Goal: Task Accomplishment & Management: Complete application form

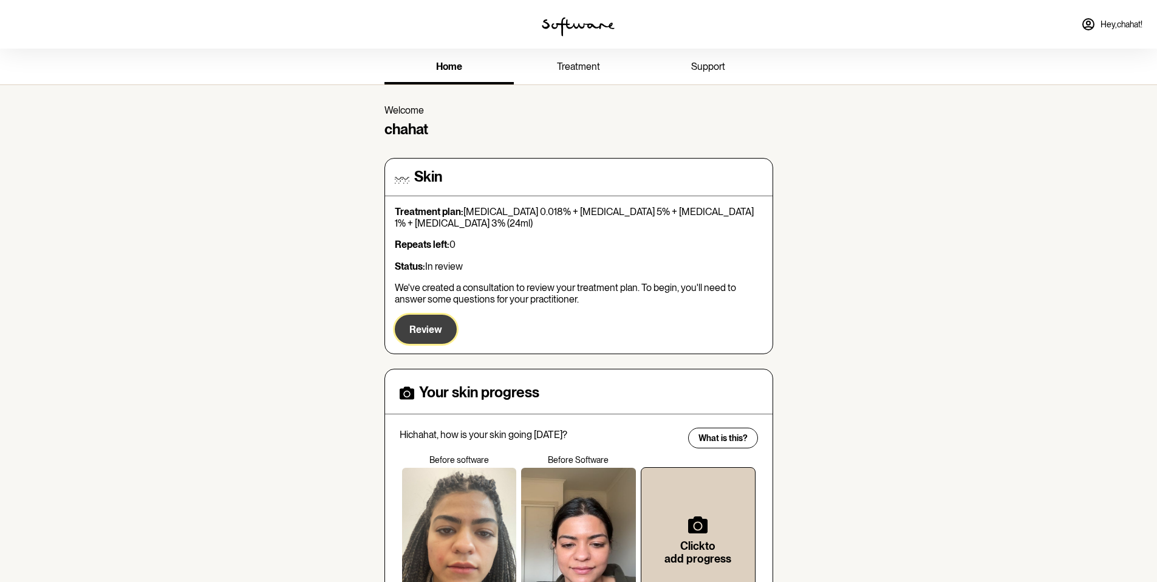
click at [426, 324] on span "Review" at bounding box center [425, 330] width 33 height 12
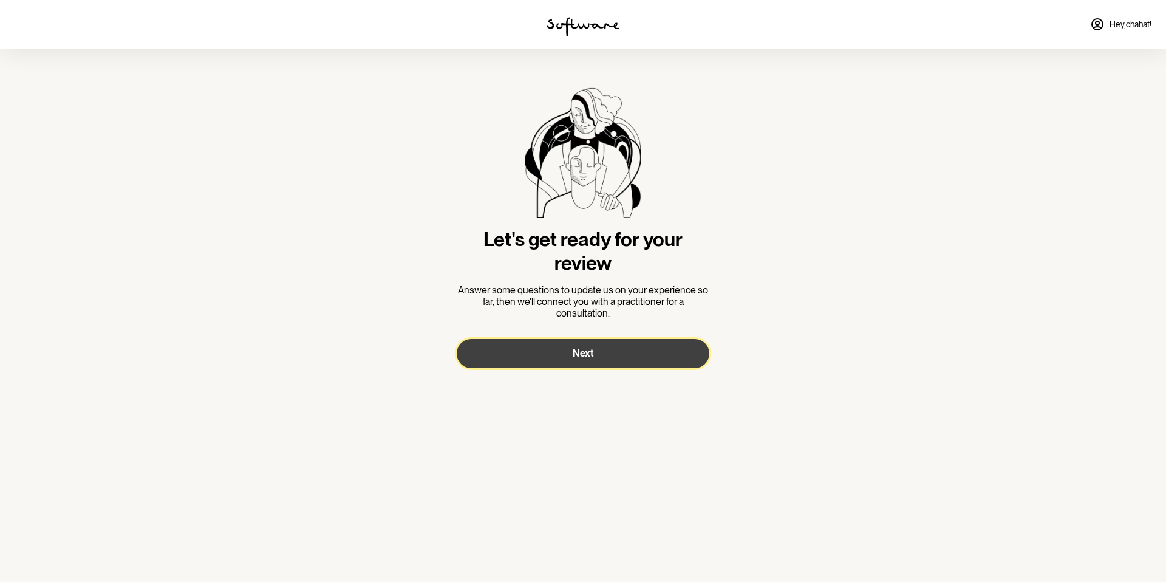
click at [524, 350] on button "Next" at bounding box center [583, 353] width 253 height 29
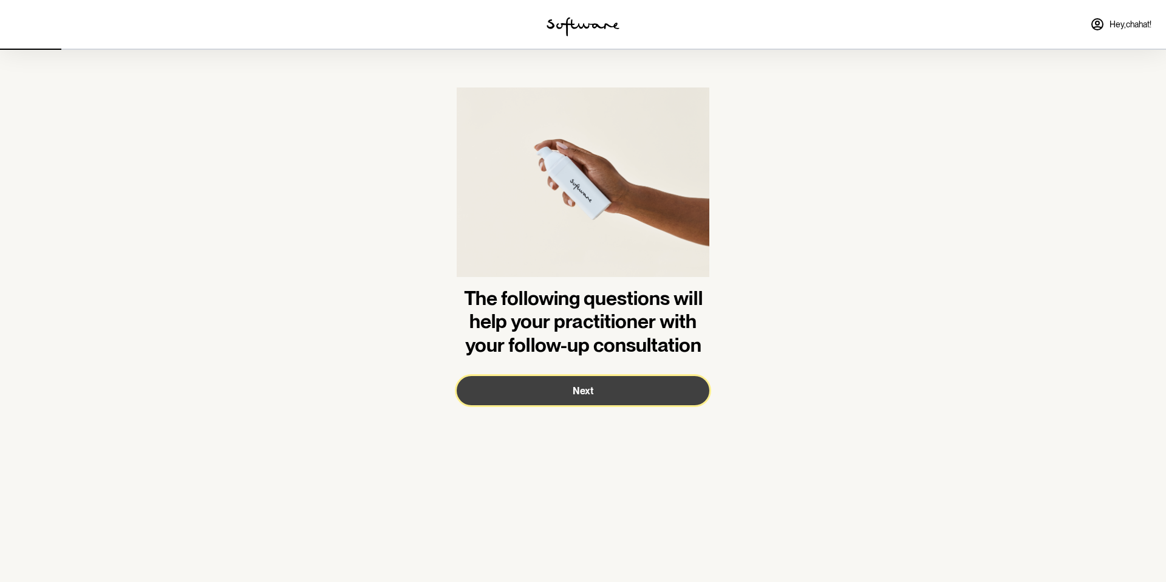
click at [580, 386] on span "Next" at bounding box center [583, 391] width 21 height 12
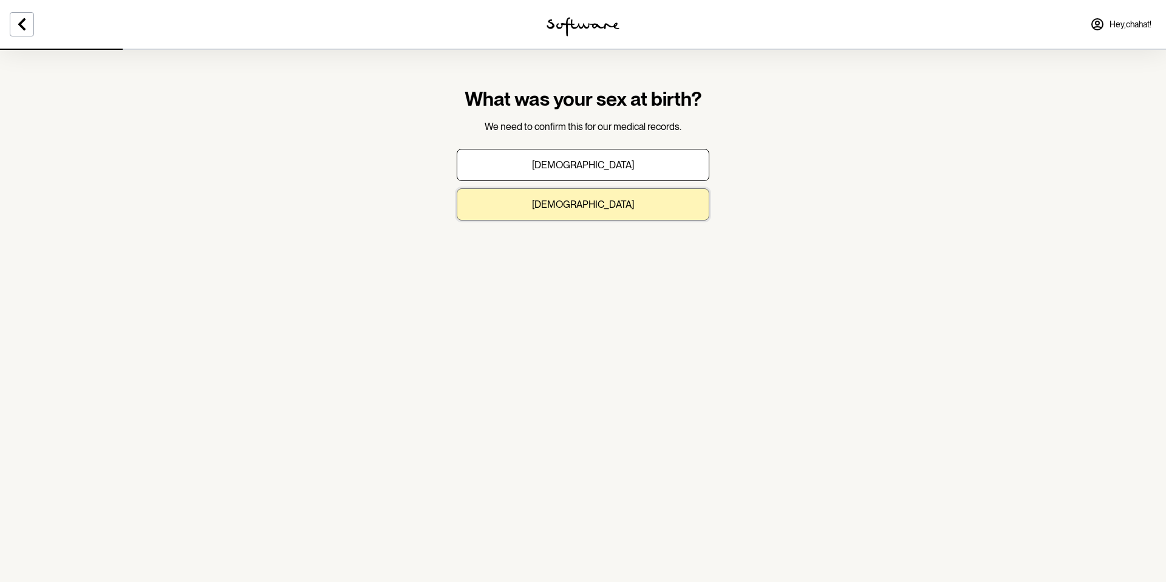
click at [552, 196] on button "[DEMOGRAPHIC_DATA]" at bounding box center [583, 204] width 253 height 32
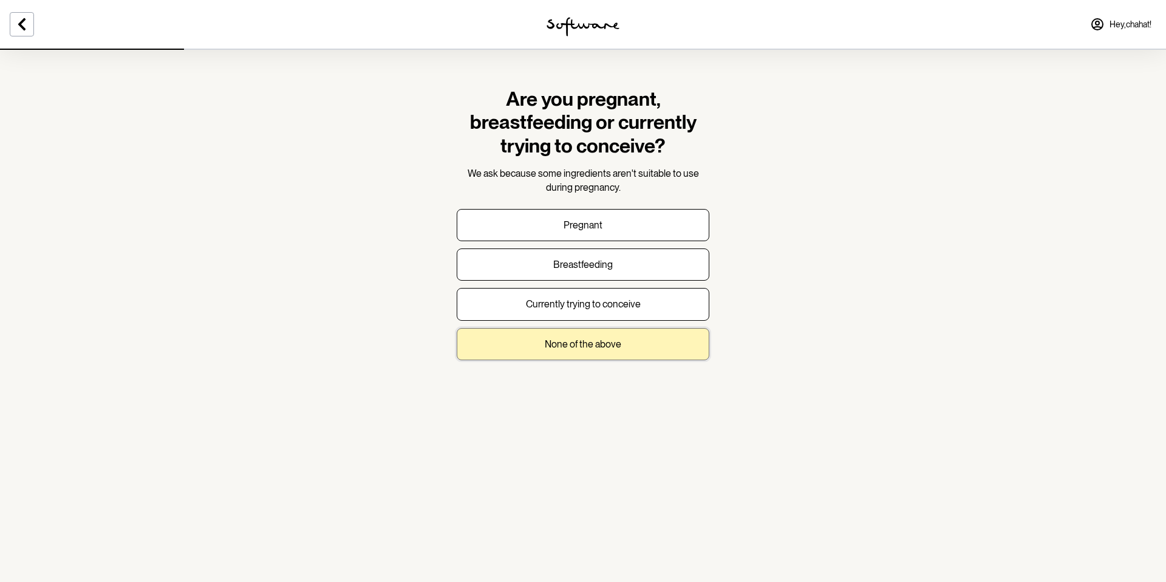
click at [543, 353] on button "None of the above" at bounding box center [583, 344] width 253 height 32
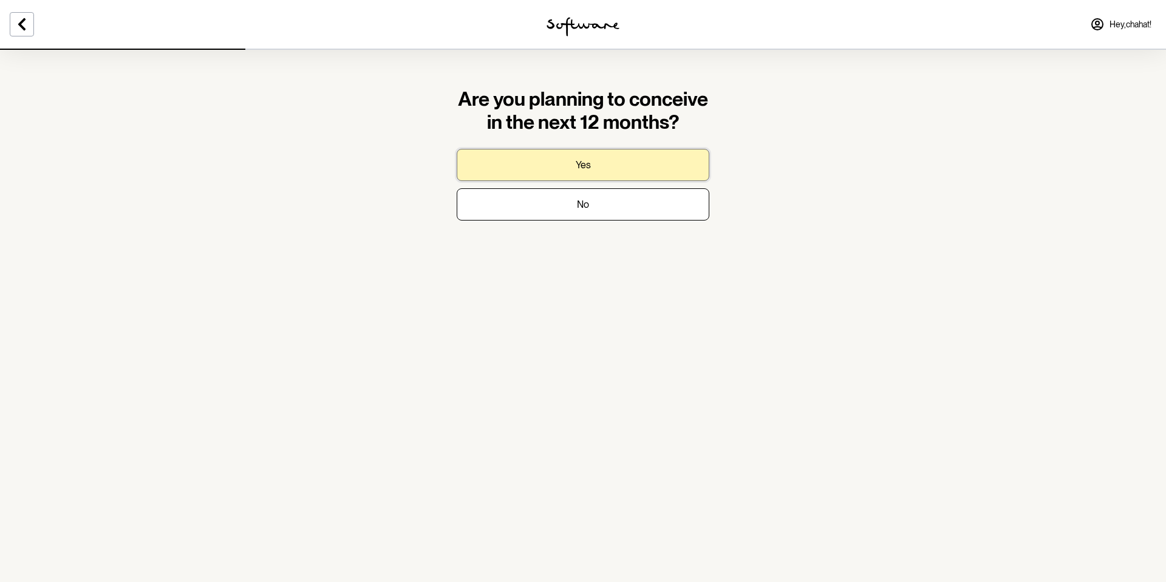
click at [584, 164] on p "Yes" at bounding box center [583, 165] width 15 height 12
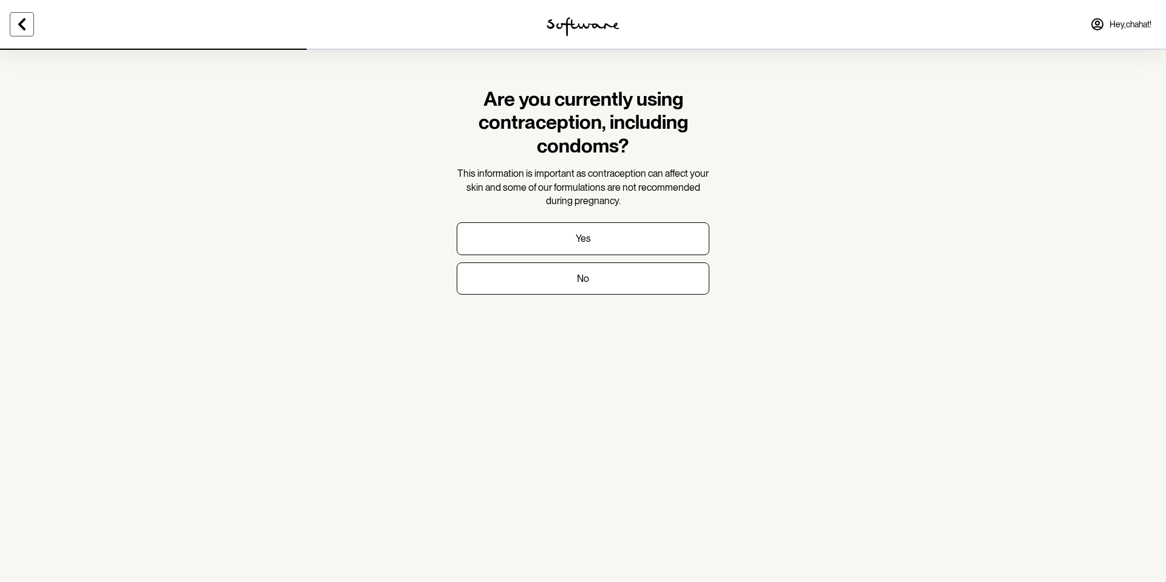
click at [21, 24] on icon at bounding box center [21, 24] width 7 height 12
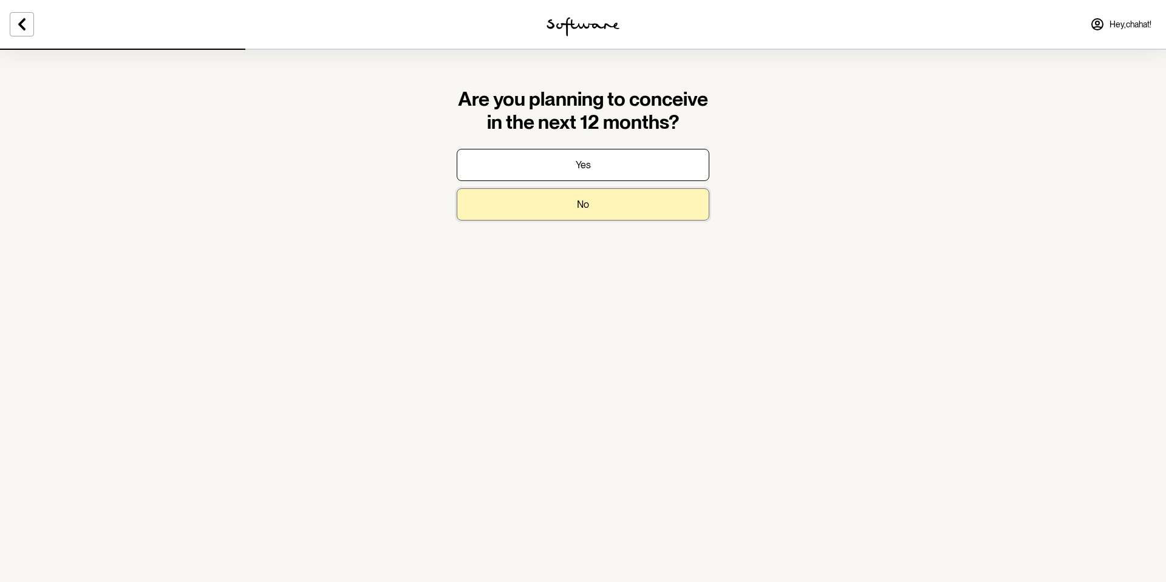
click at [535, 204] on button "No" at bounding box center [583, 204] width 253 height 32
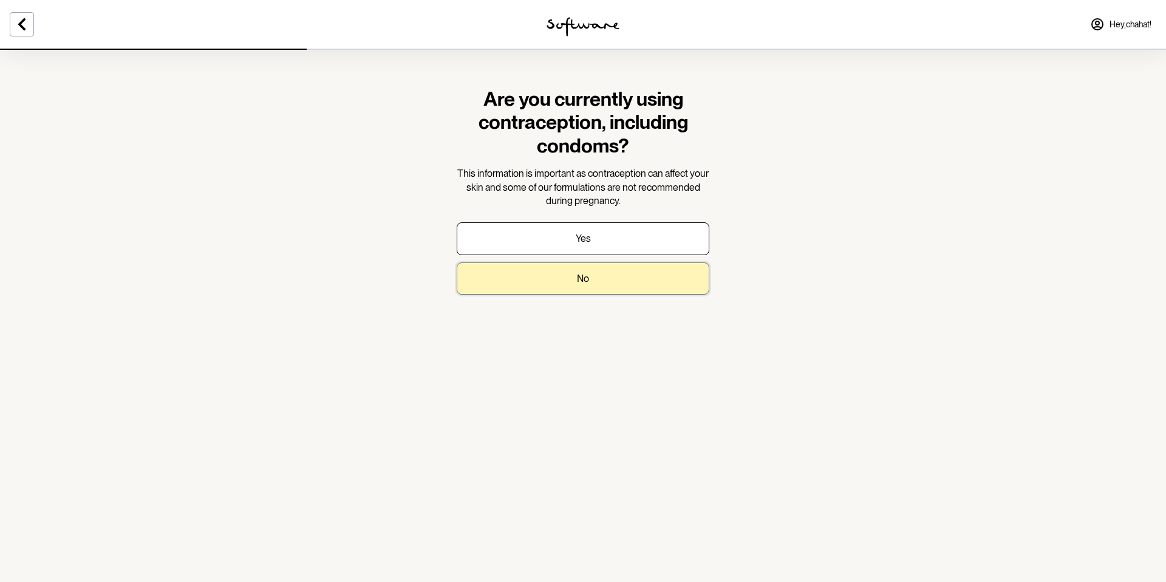
click at [586, 277] on p "No" at bounding box center [583, 279] width 12 height 12
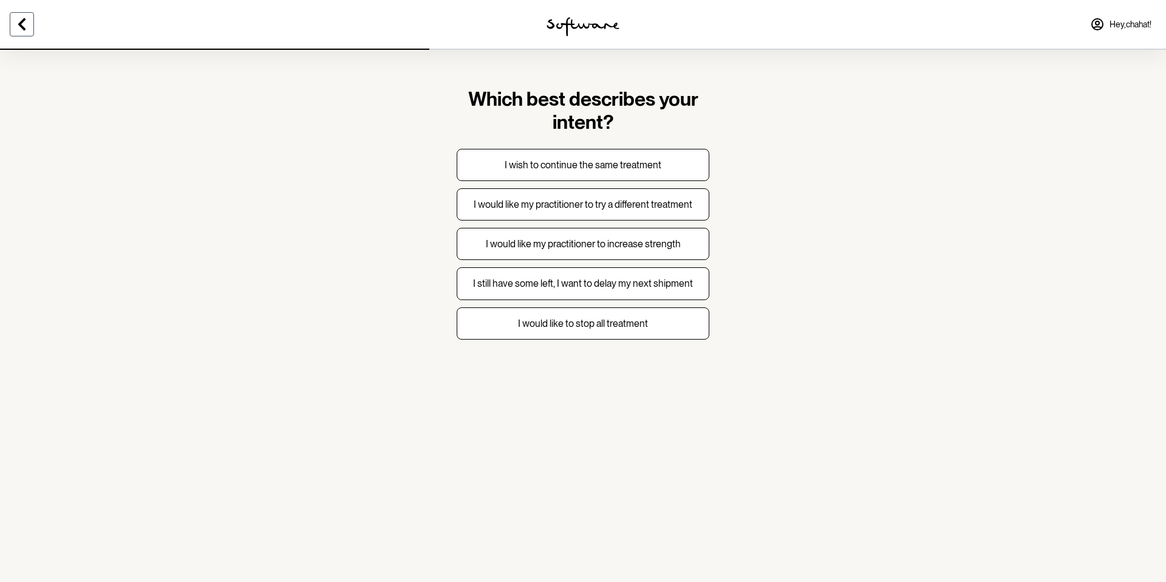
click at [15, 20] on icon at bounding box center [22, 24] width 15 height 15
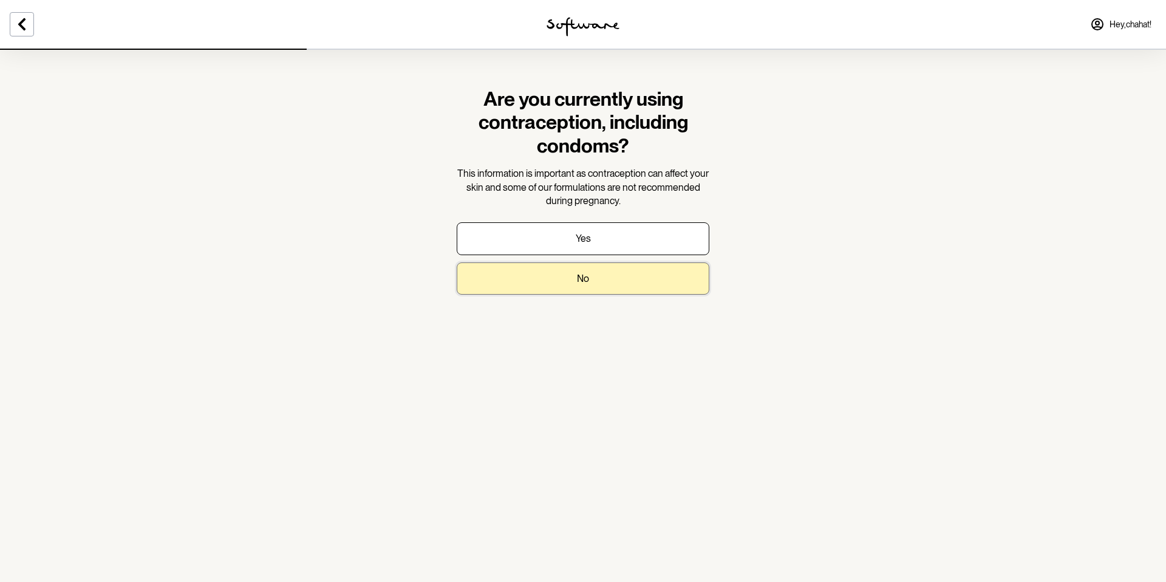
click at [609, 284] on button "No" at bounding box center [583, 278] width 253 height 32
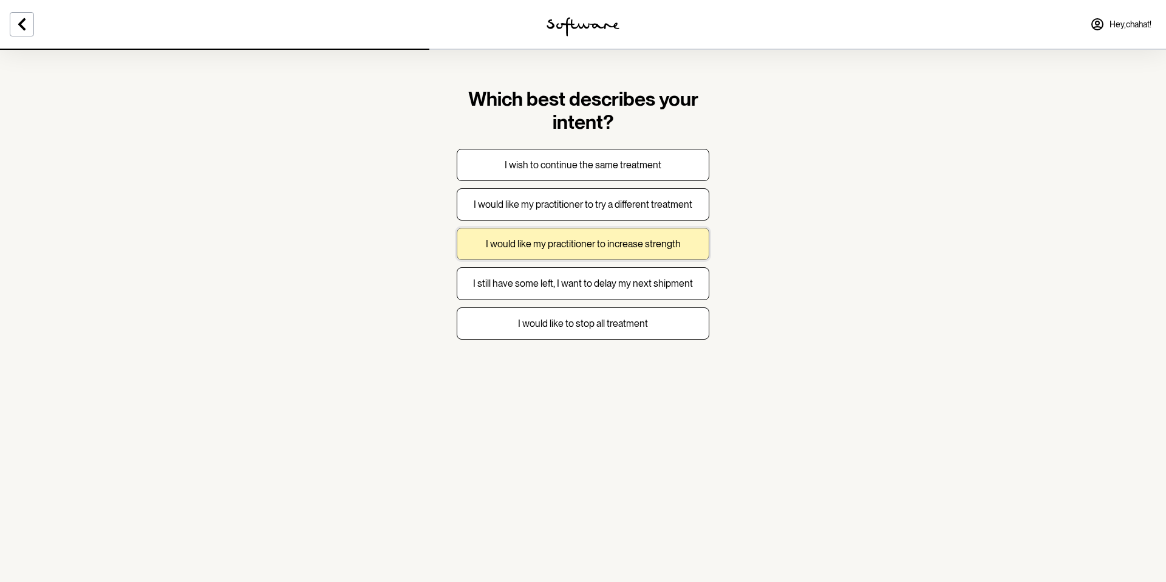
click at [597, 248] on p "I would like my practitioner to increase strength" at bounding box center [583, 244] width 195 height 12
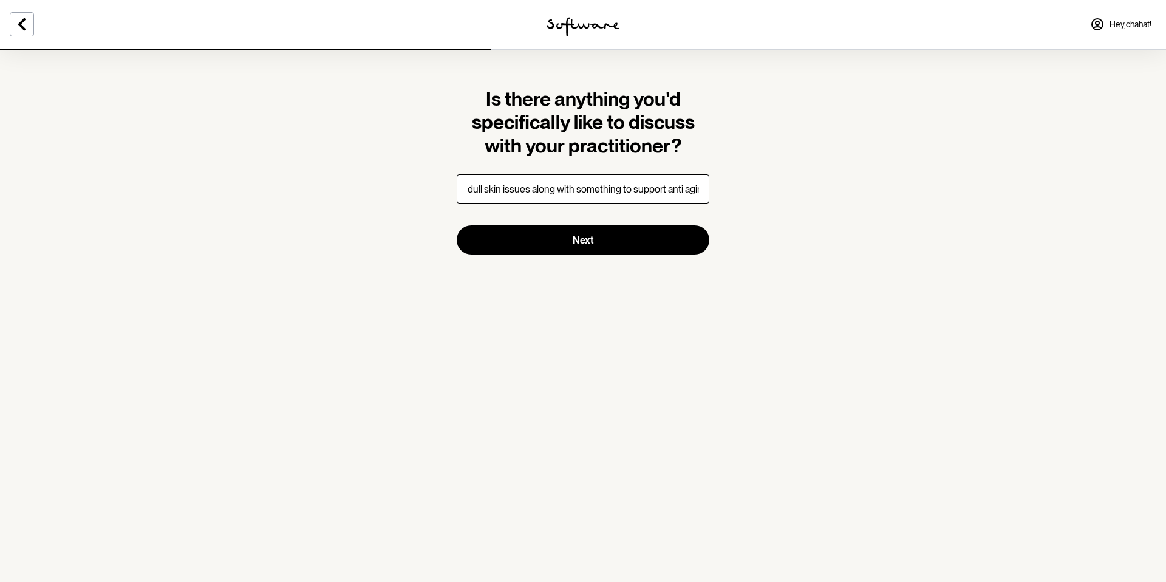
scroll to position [0, 814]
type input "I have been with software for quite some time now and have been really happy. I…"
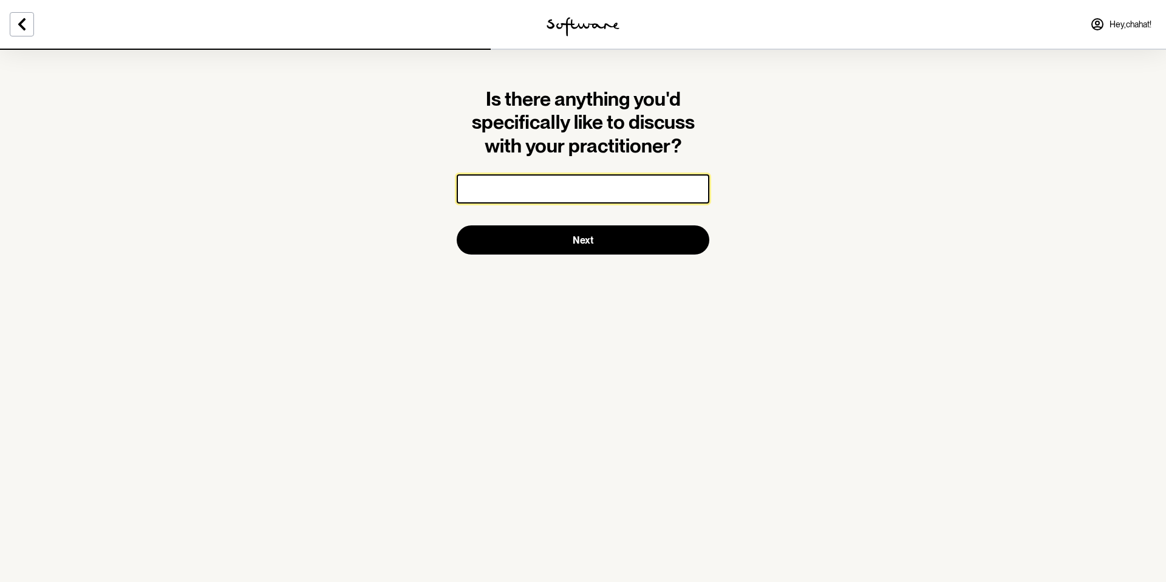
paste input "I’ve been using the software for quite some time now and have been really happy…"
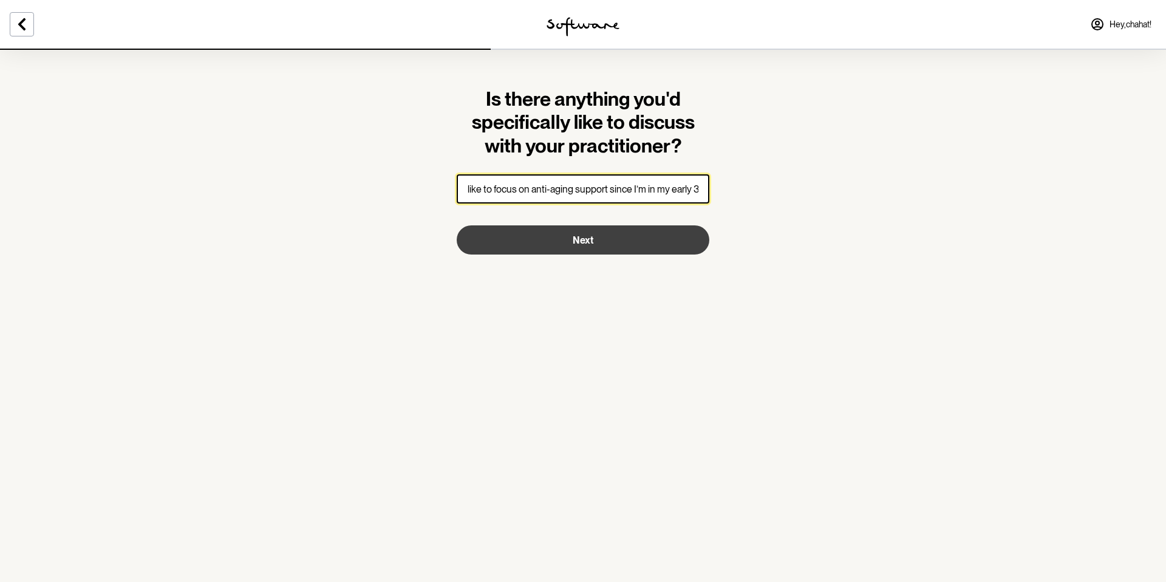
type input "I’ve been using the software for quite some time now and have been really happy…"
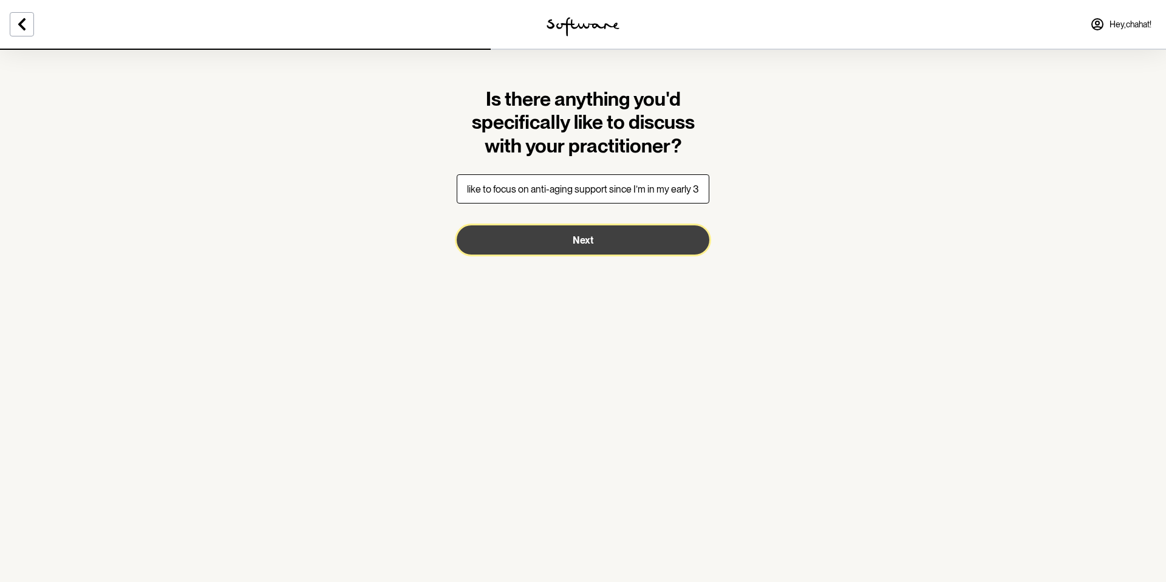
click at [522, 251] on button "Next" at bounding box center [583, 239] width 253 height 29
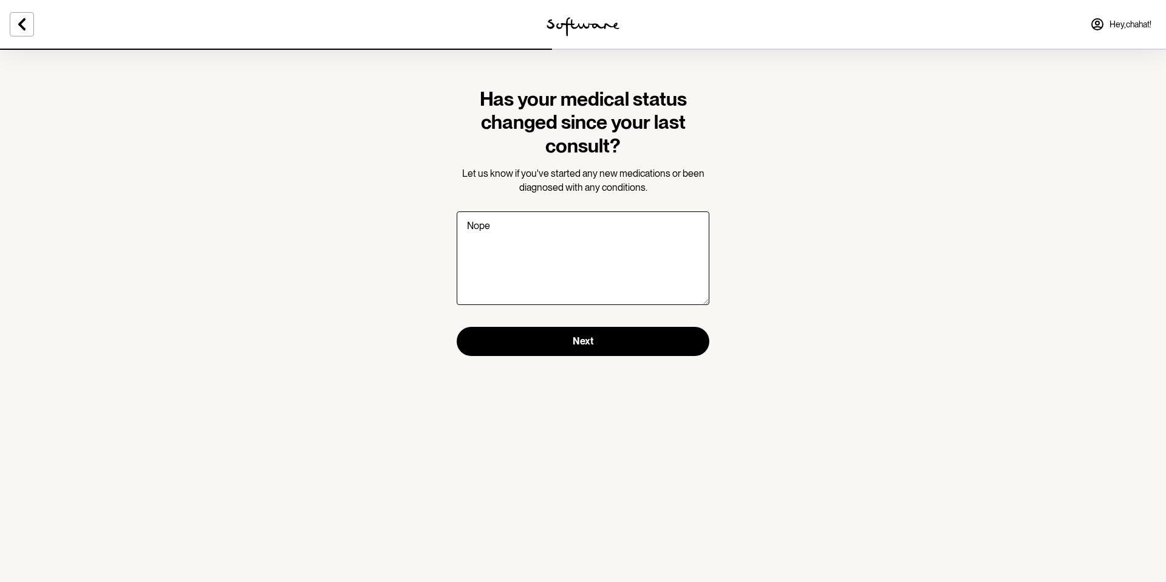
type textarea "Nope"
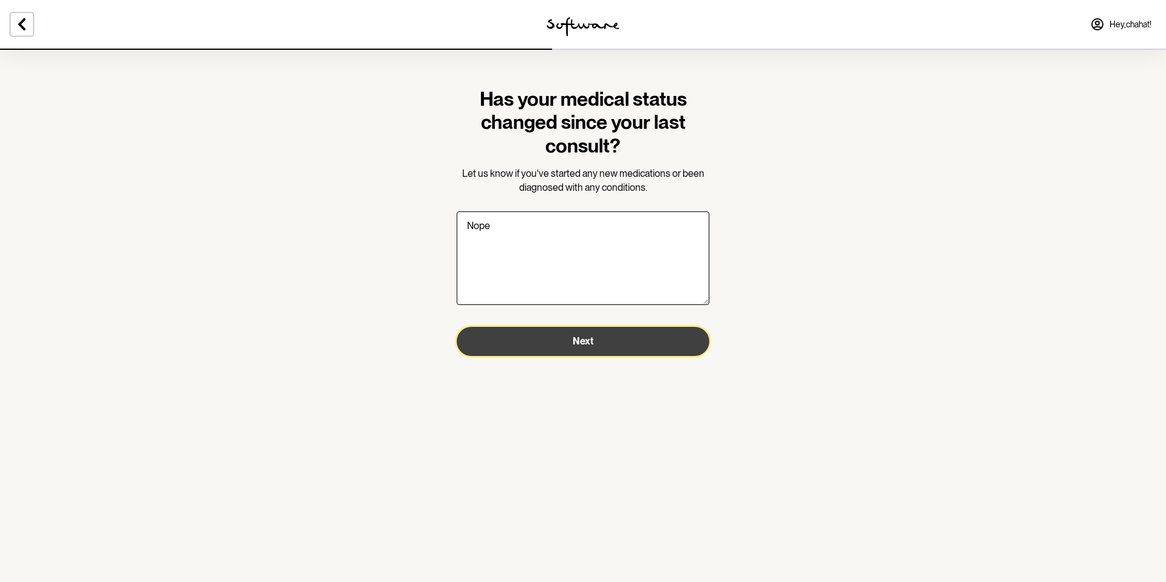
click at [457, 327] on button "Next" at bounding box center [583, 341] width 253 height 29
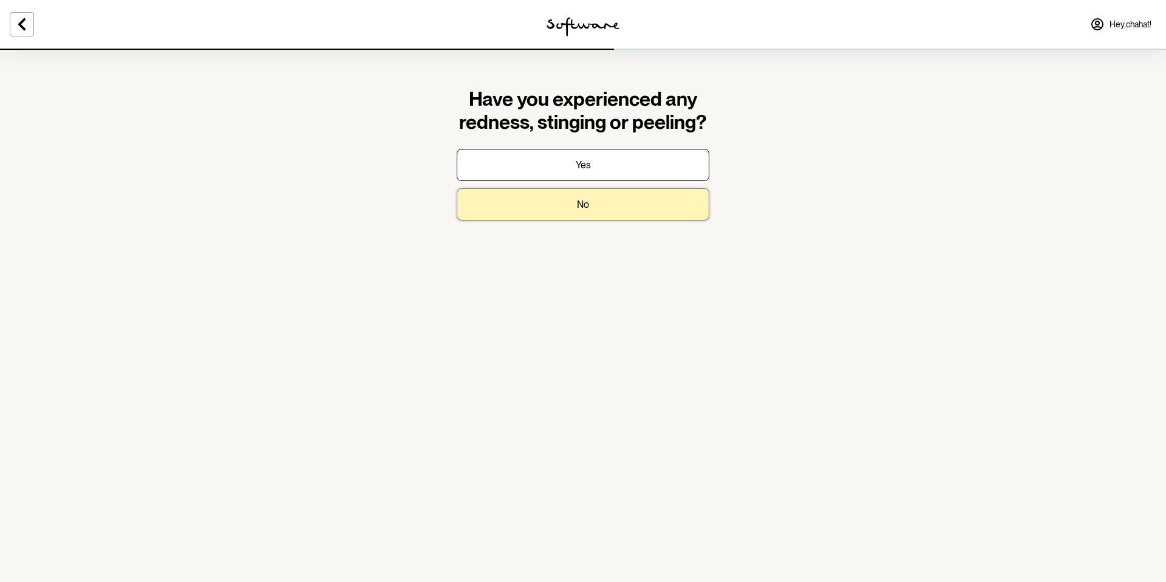
click at [597, 205] on button "No" at bounding box center [583, 204] width 253 height 32
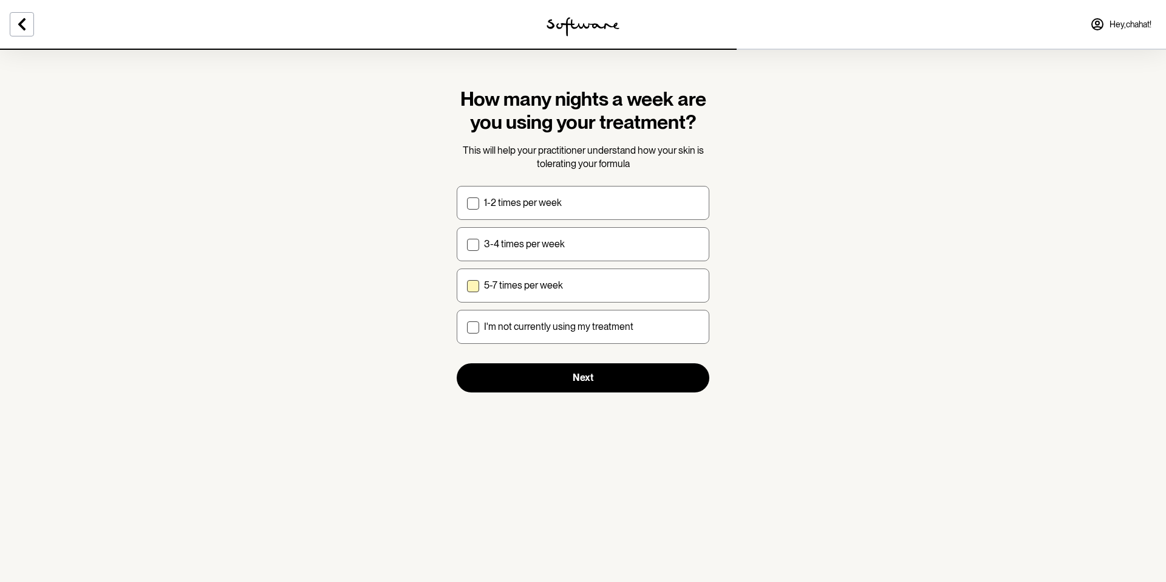
click at [496, 284] on p "5-7 times per week" at bounding box center [523, 285] width 79 height 12
click at [467, 285] on input "5-7 times per week" at bounding box center [467, 285] width 1 height 1
checkbox input "true"
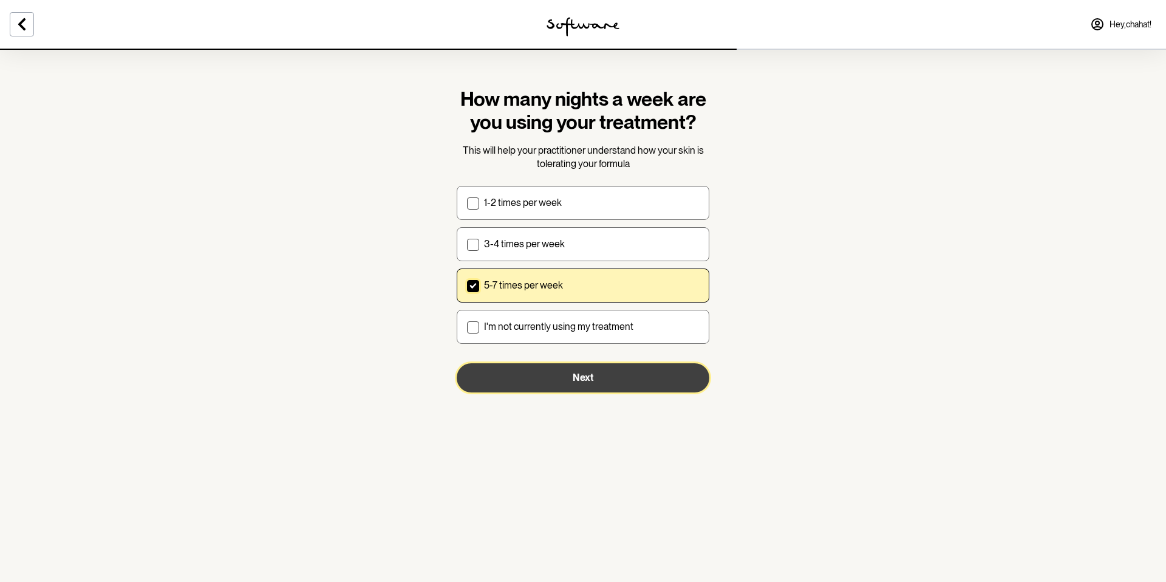
click at [620, 364] on button "Next" at bounding box center [583, 377] width 253 height 29
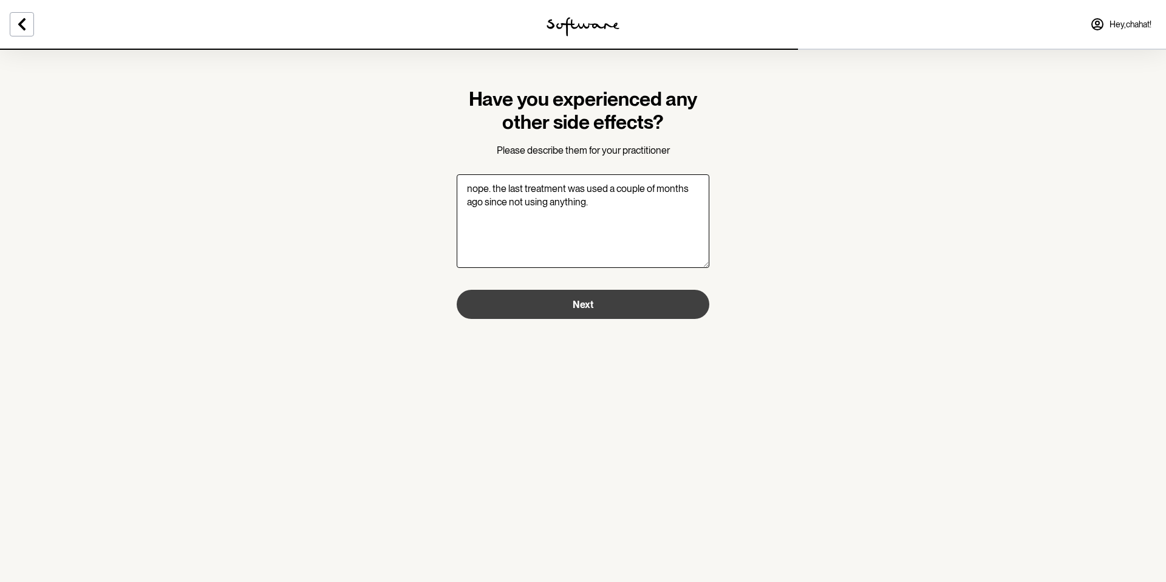
type textarea "nope. the last treatment was used a couple of months ago since not using anythi…"
click at [533, 309] on button "Next" at bounding box center [583, 304] width 253 height 29
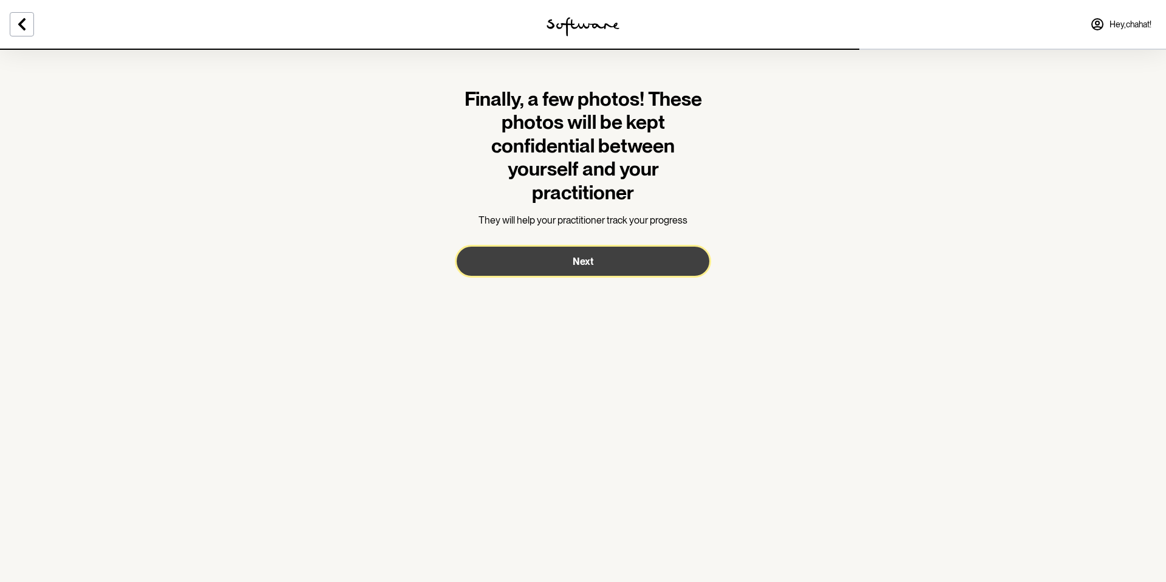
click at [557, 265] on button "Next" at bounding box center [583, 261] width 253 height 29
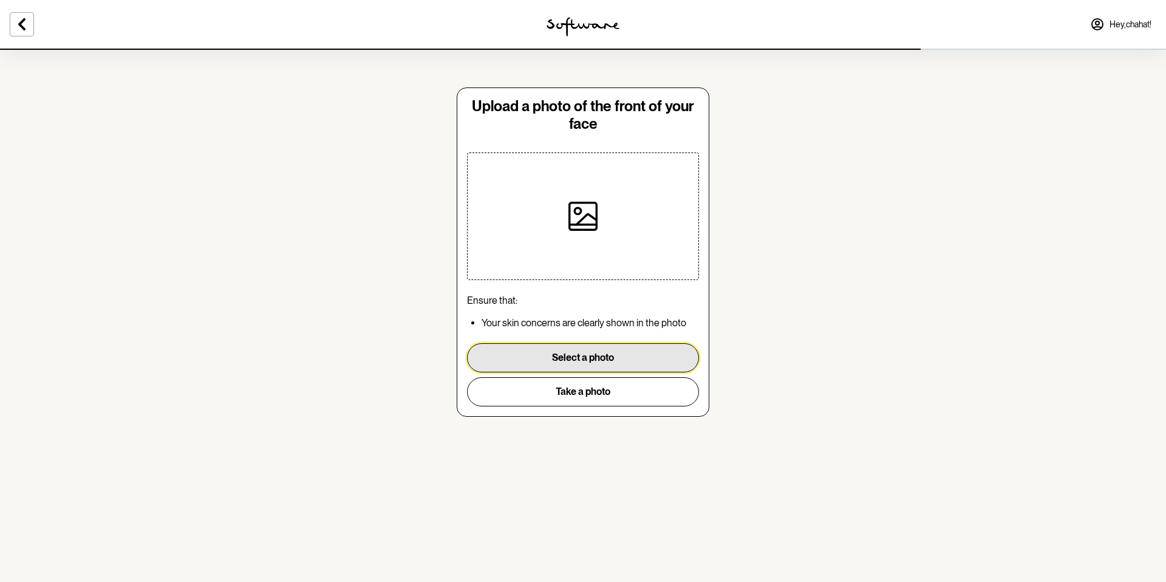
click at [556, 358] on button "Select a photo" at bounding box center [583, 357] width 232 height 29
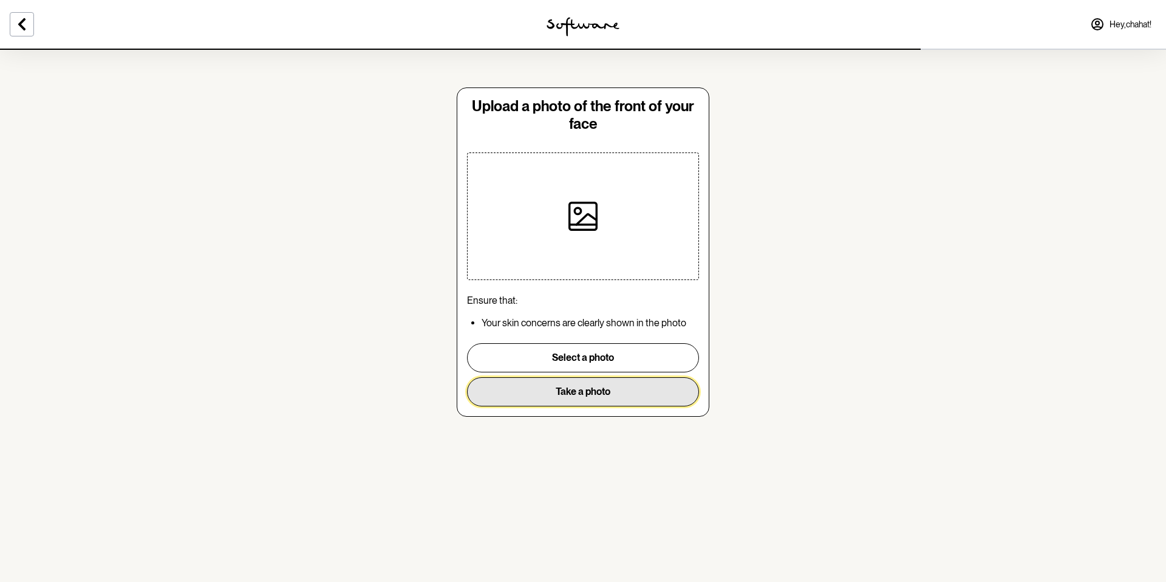
click at [536, 386] on button "Take a photo" at bounding box center [583, 391] width 232 height 29
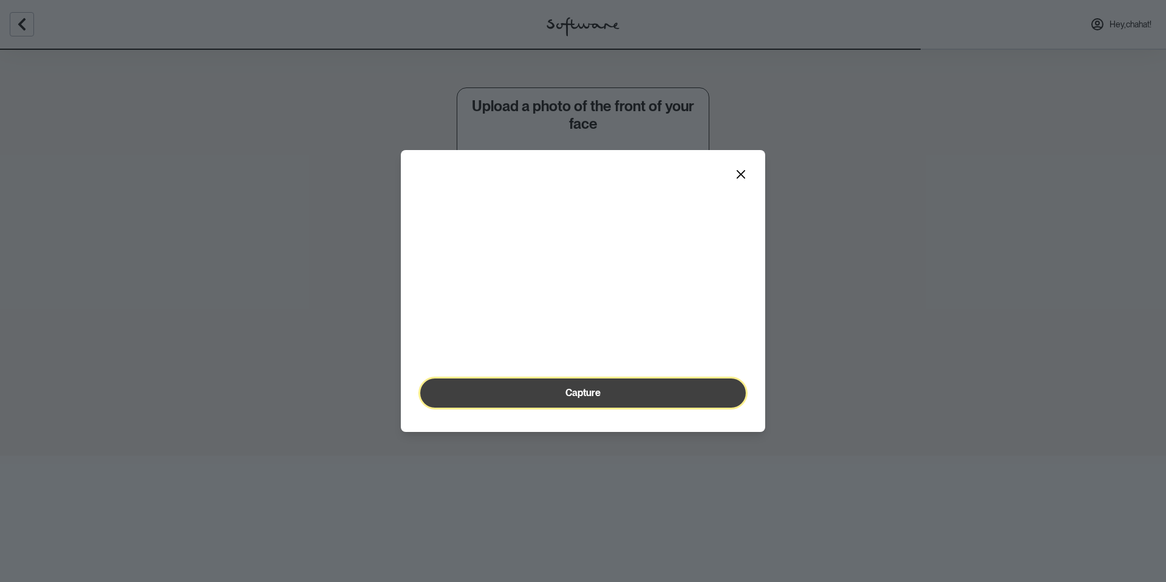
click at [606, 408] on button "Capture" at bounding box center [583, 392] width 326 height 29
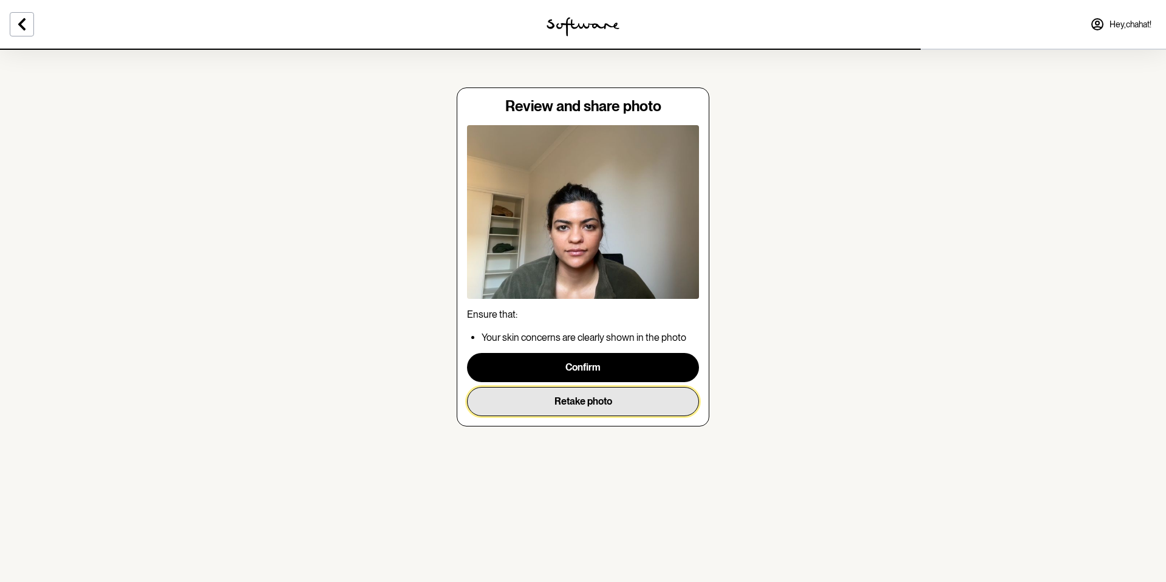
click at [562, 404] on button "Retake photo" at bounding box center [583, 401] width 232 height 29
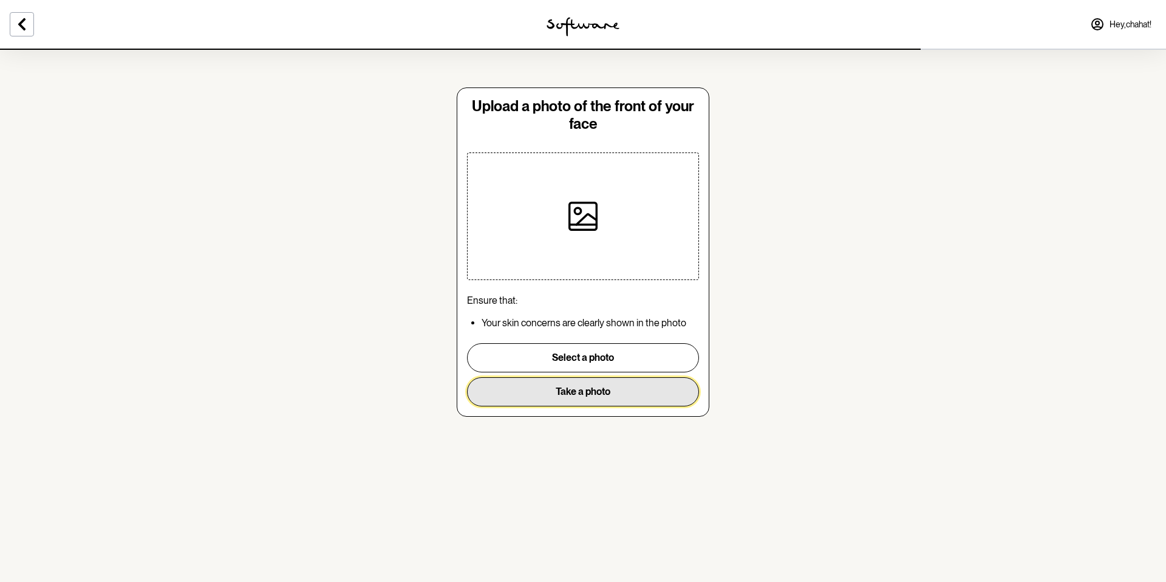
click at [565, 389] on button "Take a photo" at bounding box center [583, 391] width 232 height 29
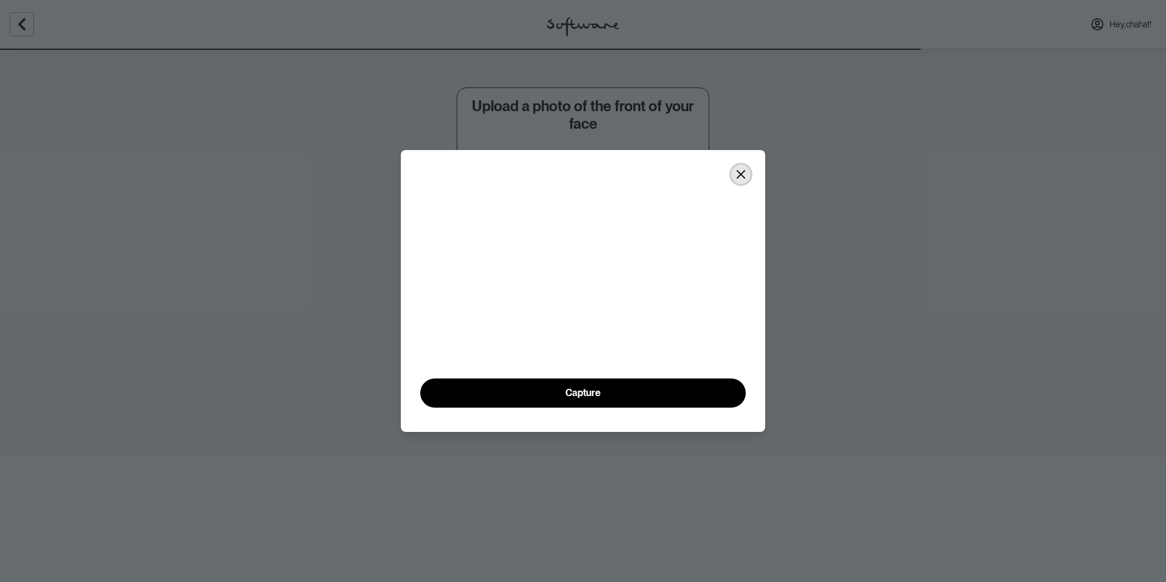
click at [739, 170] on icon "Close" at bounding box center [741, 174] width 9 height 9
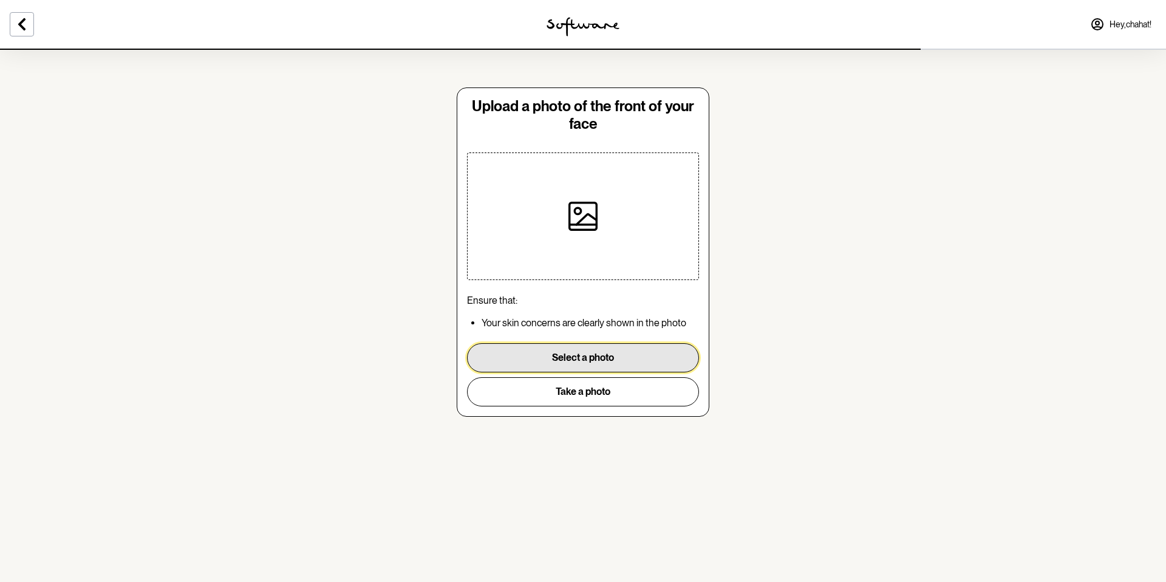
click at [584, 357] on button "Select a photo" at bounding box center [583, 357] width 232 height 29
click at [588, 359] on button "Select a photo" at bounding box center [583, 357] width 232 height 29
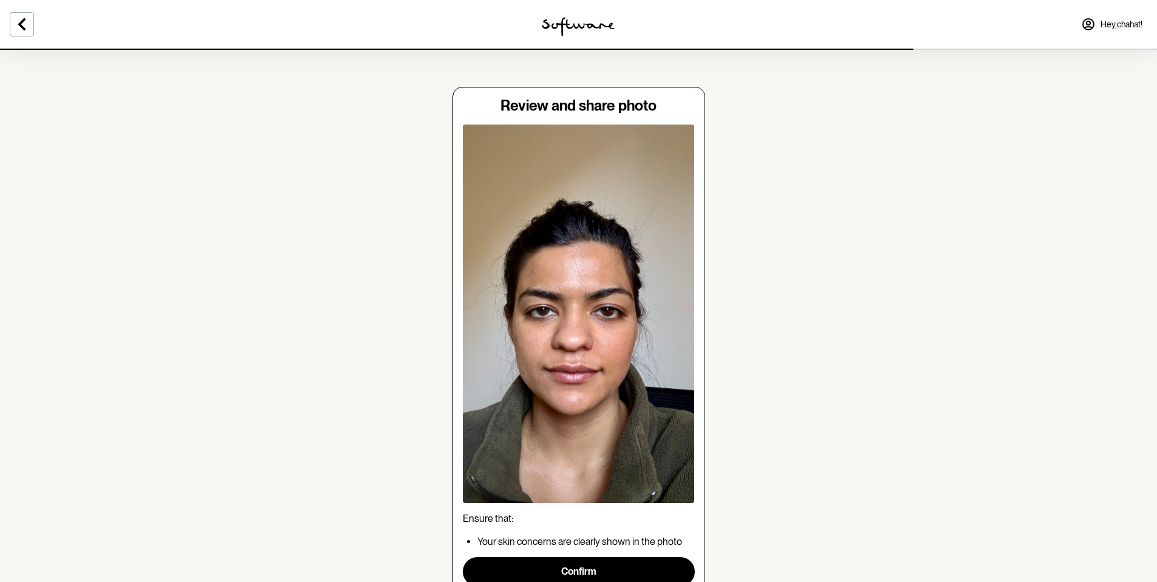
scroll to position [57, 0]
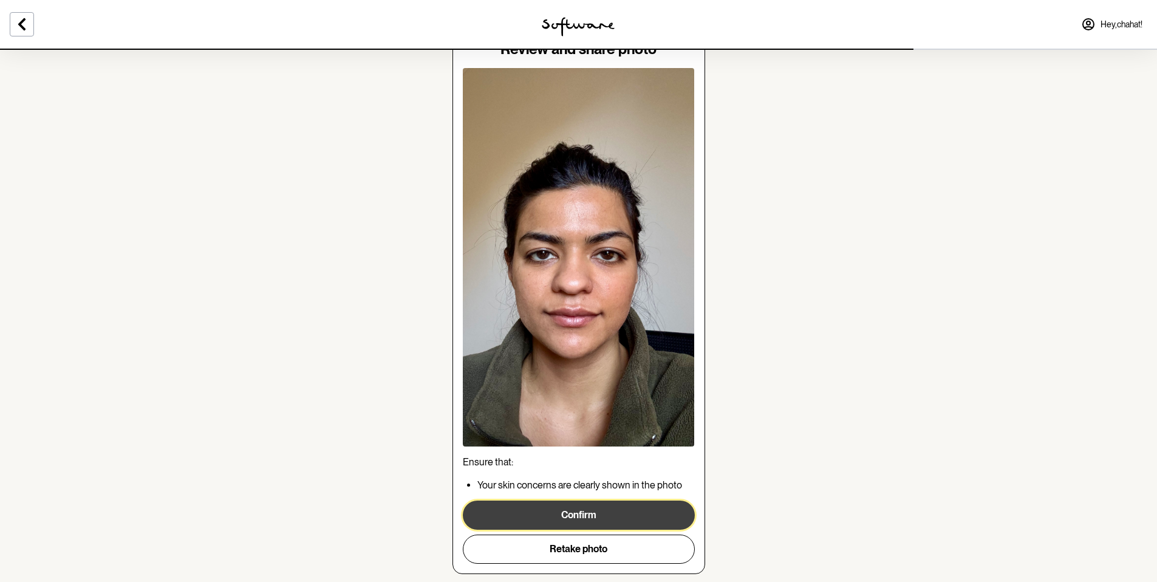
click at [597, 519] on button "Confirm" at bounding box center [579, 515] width 232 height 29
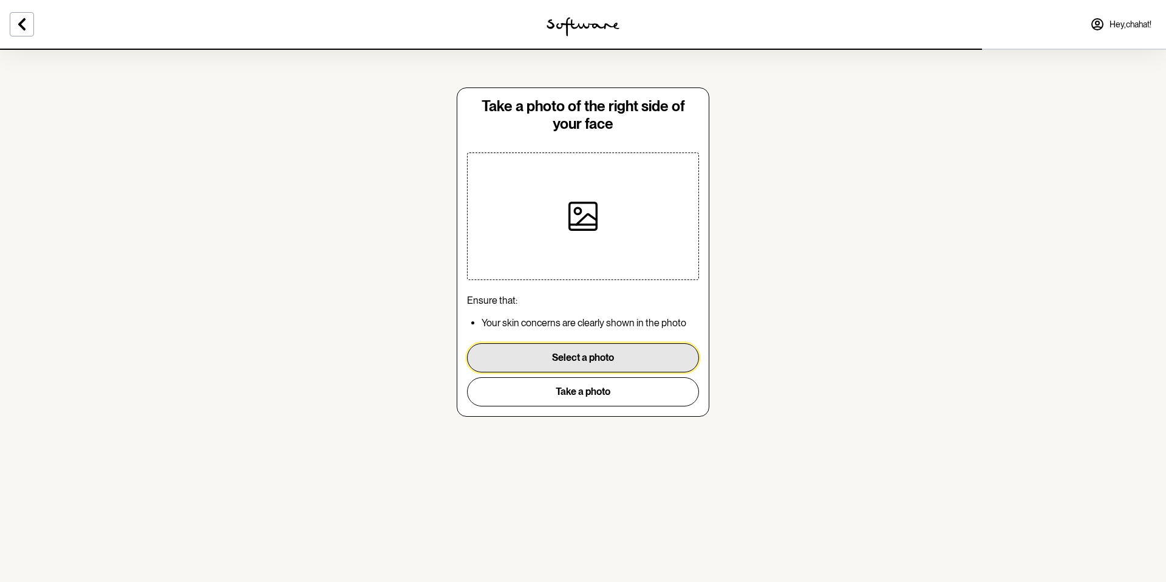
click at [562, 355] on button "Select a photo" at bounding box center [583, 357] width 232 height 29
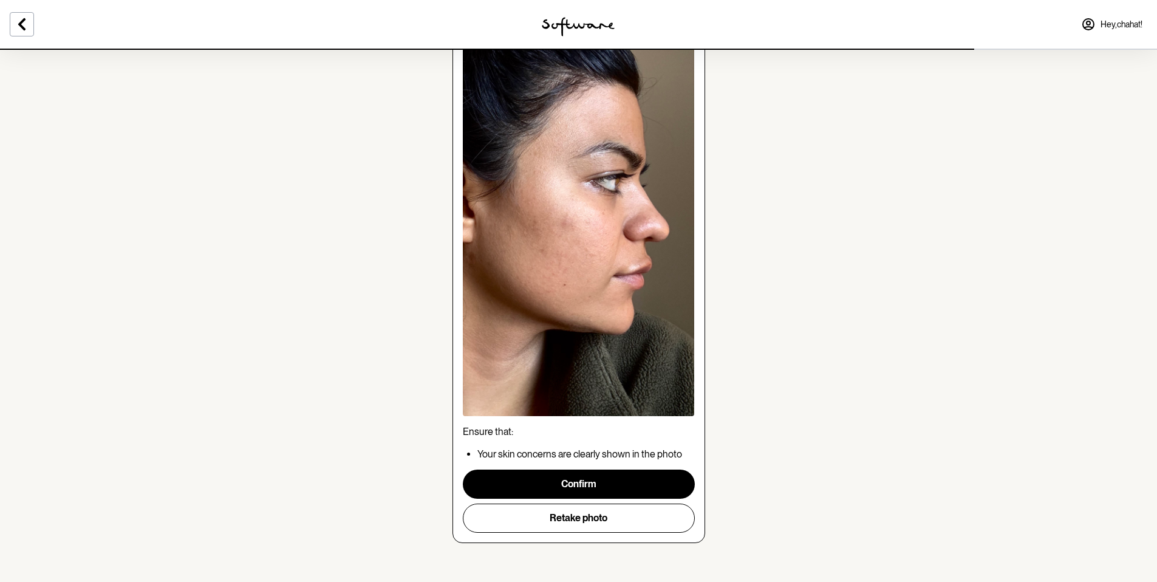
scroll to position [156, 0]
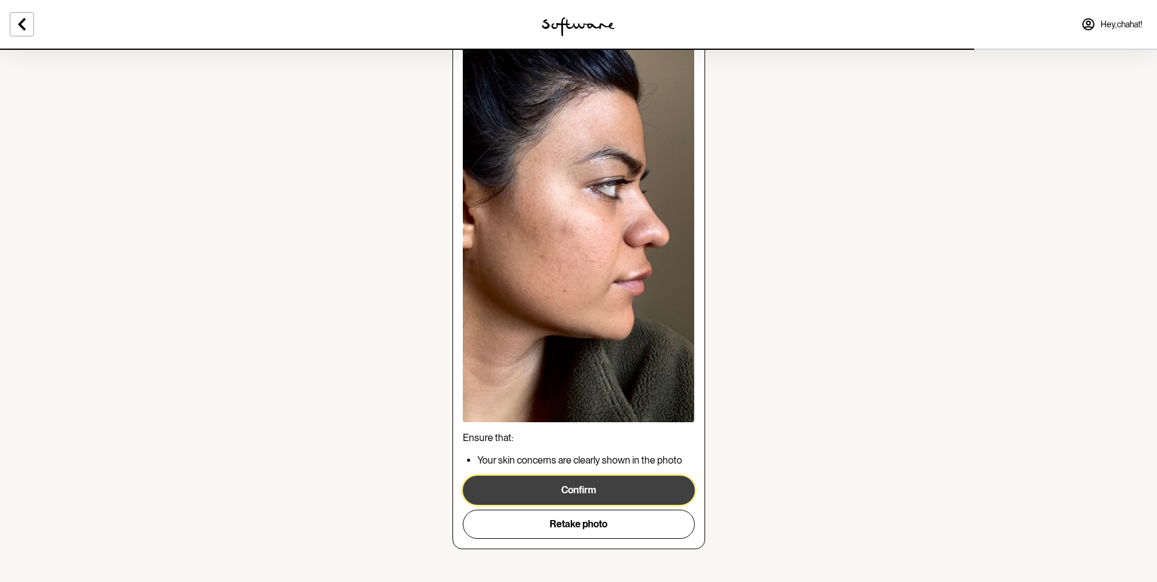
click at [623, 496] on button "Confirm" at bounding box center [579, 490] width 232 height 29
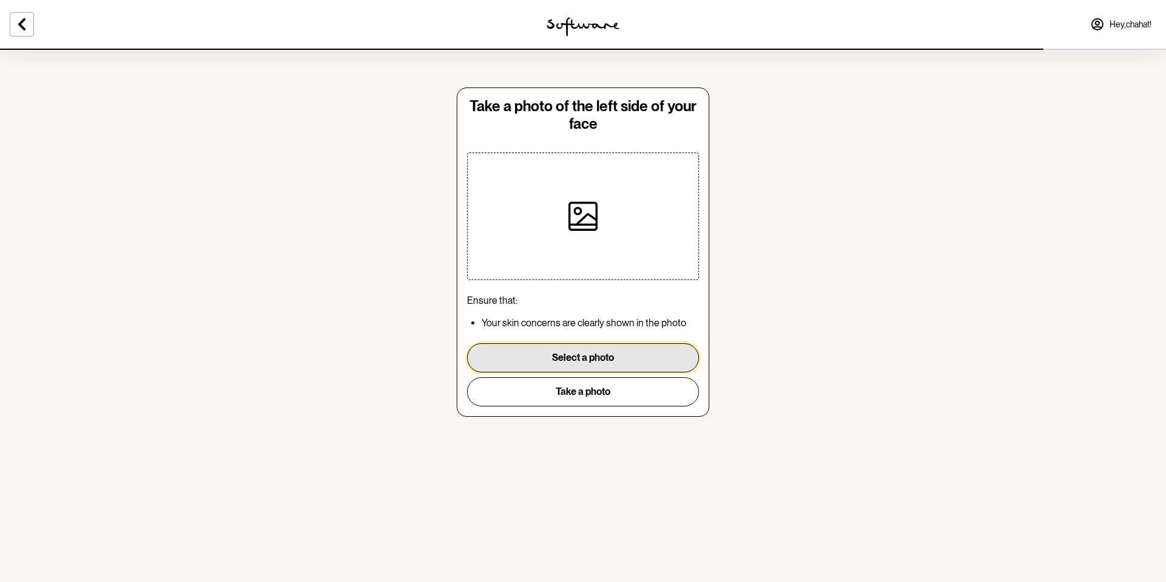
click at [589, 361] on button "Select a photo" at bounding box center [583, 357] width 232 height 29
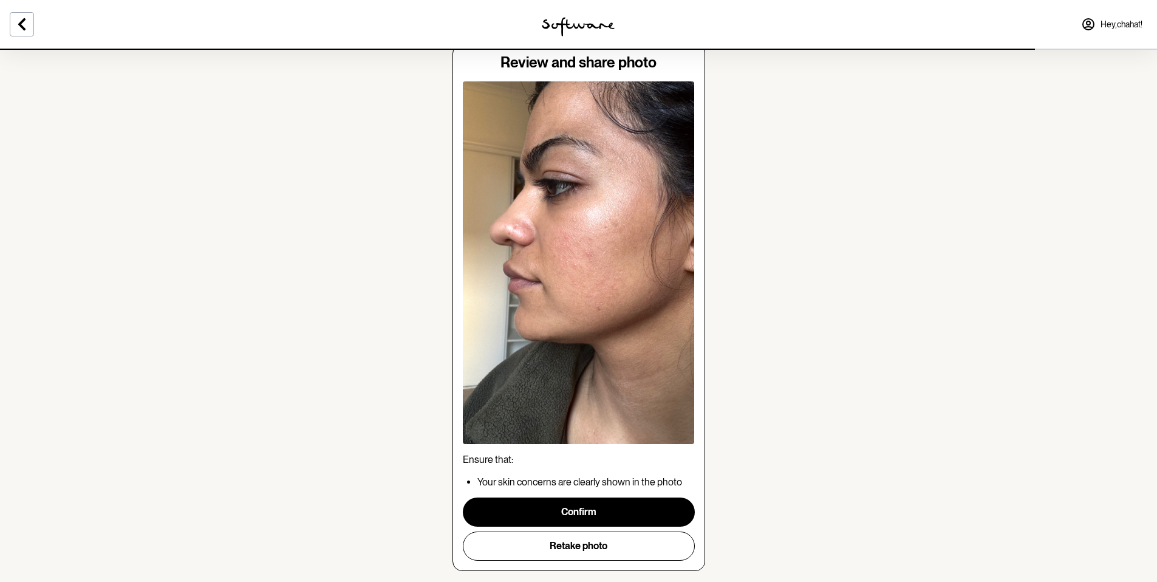
scroll to position [72, 0]
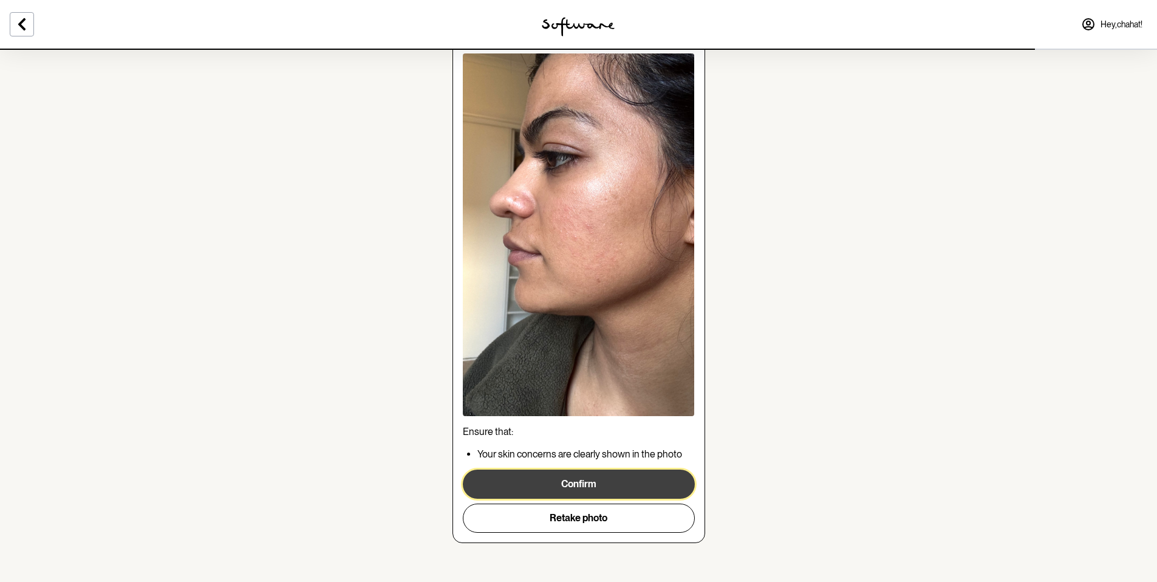
click at [607, 481] on button "Confirm" at bounding box center [579, 484] width 232 height 29
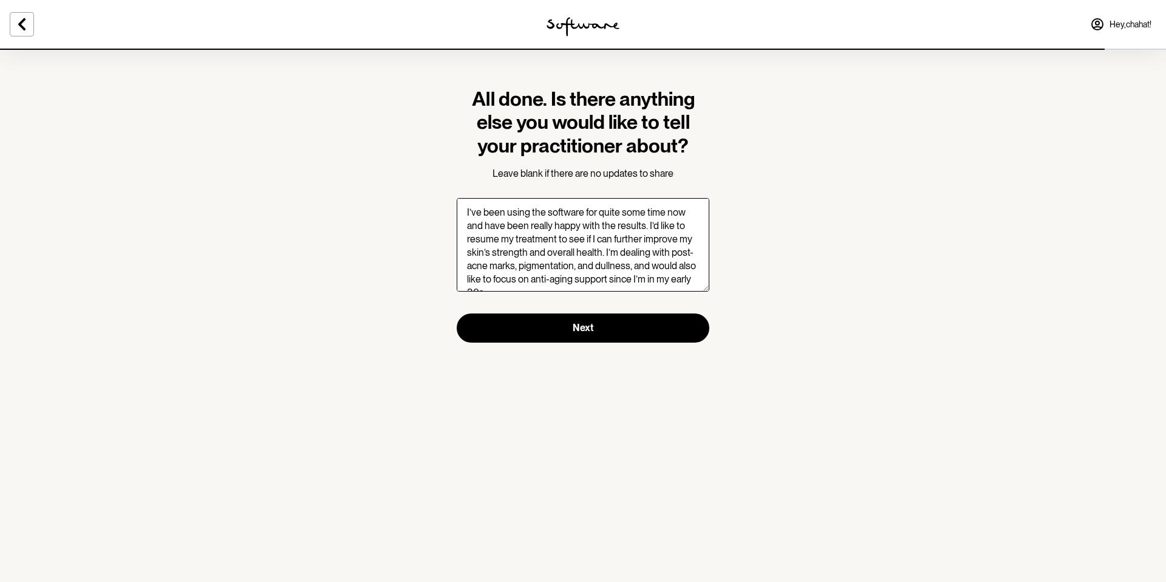
scroll to position [7, 0]
click at [649, 257] on textarea "I’ve been using the software for quite some time now and have been really happy…" at bounding box center [583, 245] width 253 height 94
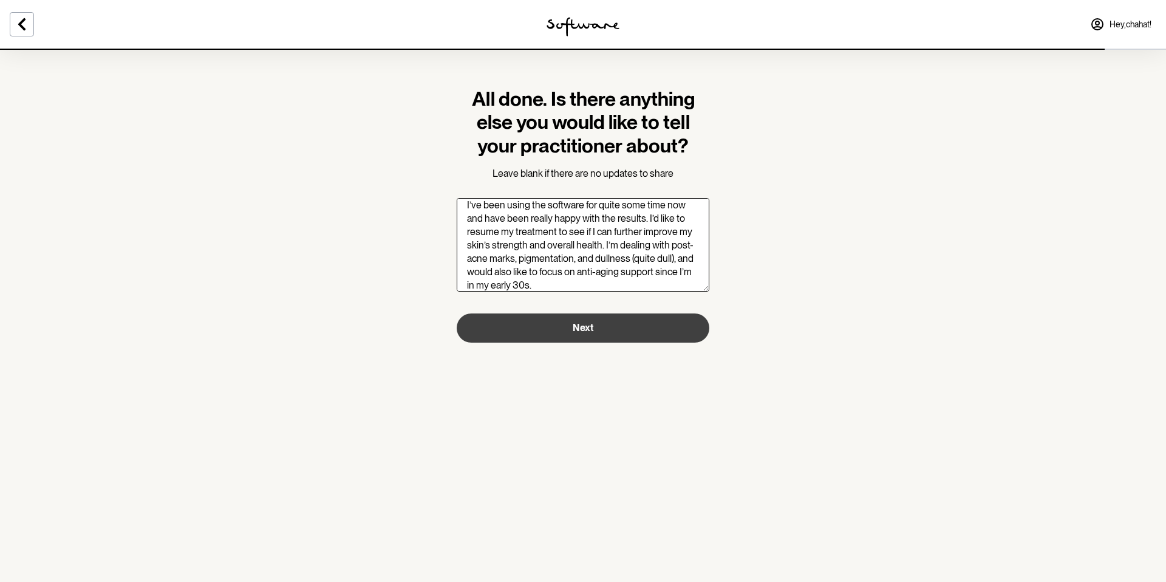
type textarea "I’ve been using the software for quite some time now and have been really happy…"
click at [586, 329] on span "Next" at bounding box center [583, 328] width 21 height 12
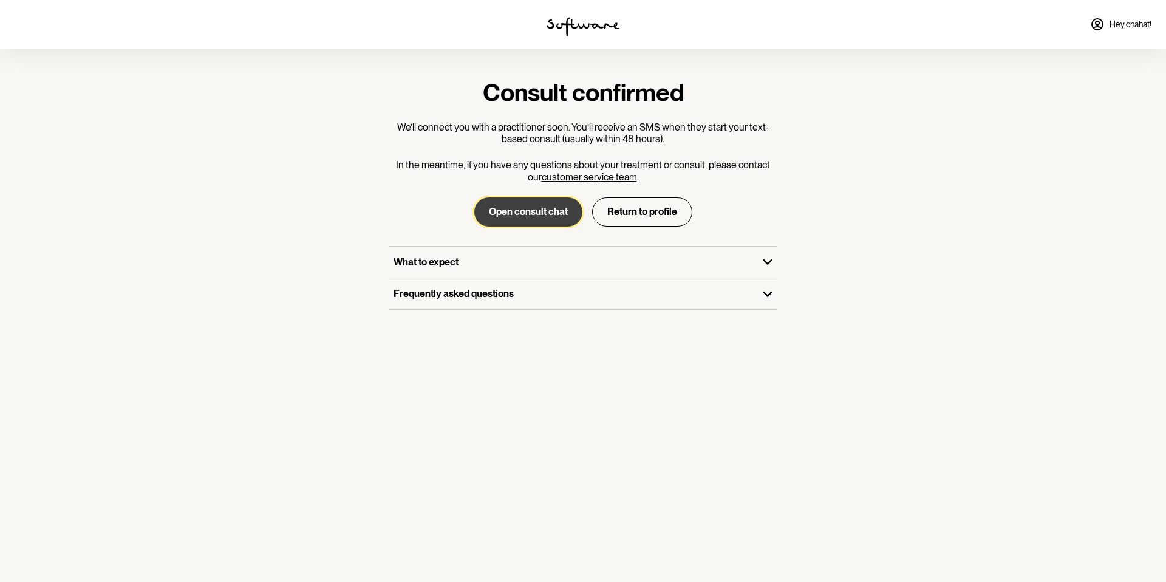
click at [515, 216] on button "Open consult chat" at bounding box center [528, 211] width 108 height 29
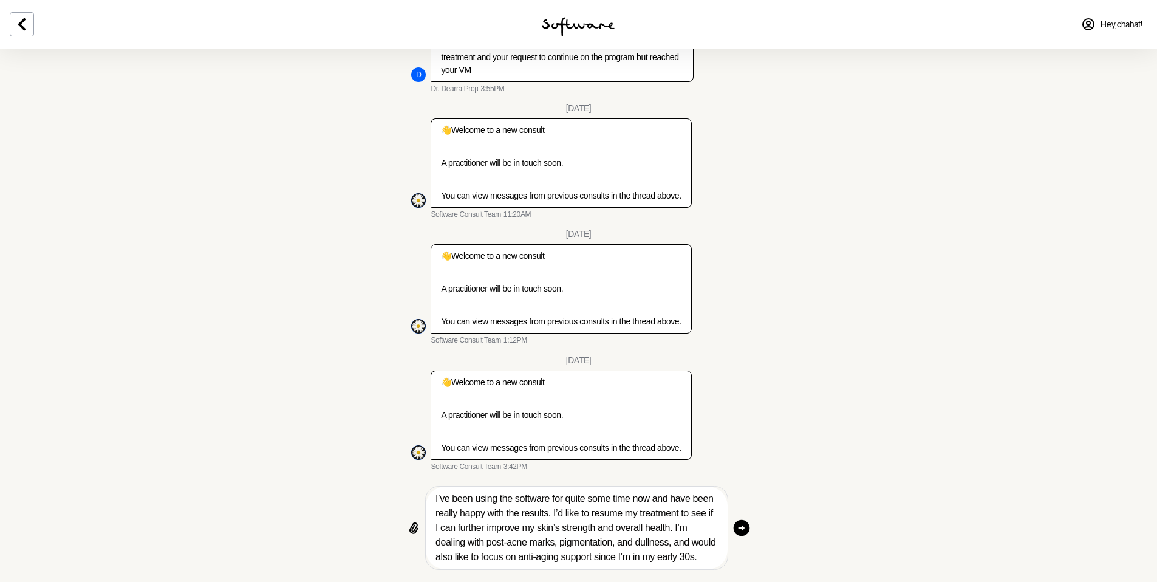
scroll to position [4834, 0]
drag, startPoint x: 437, startPoint y: 527, endPoint x: 465, endPoint y: 539, distance: 30.2
click at [465, 539] on textarea "I’ve been using the software for quite some time now and have been really happy…" at bounding box center [577, 527] width 282 height 73
click at [531, 530] on textarea "I’ve been using the software for quite some time now and have been really happy…" at bounding box center [577, 527] width 282 height 73
click at [549, 547] on textarea "I’ve been using the software for quite some time now and have been really happy…" at bounding box center [577, 527] width 282 height 73
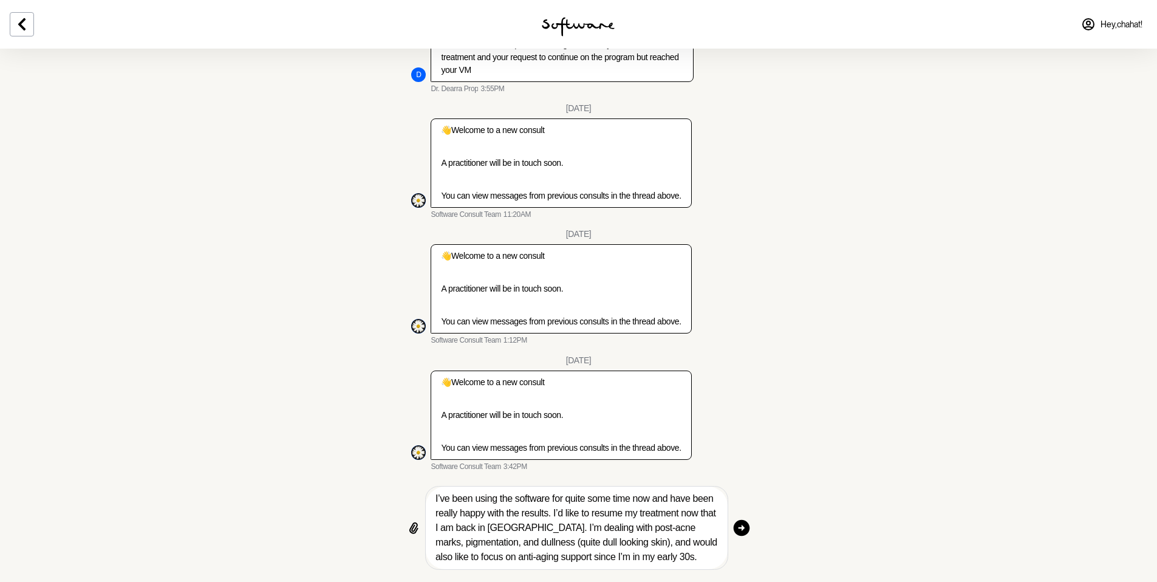
type textarea "I’ve been using the software for quite some time now and have been really happy…"
click at [736, 532] on icon "button" at bounding box center [742, 528] width 16 height 16
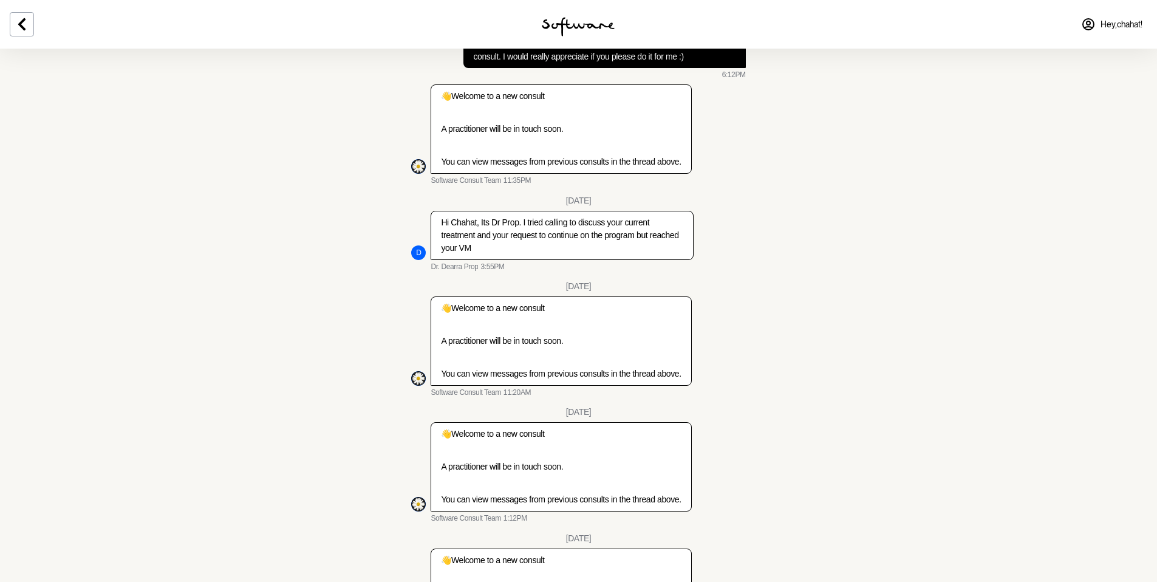
scroll to position [4438, 0]
